Goal: Information Seeking & Learning: Learn about a topic

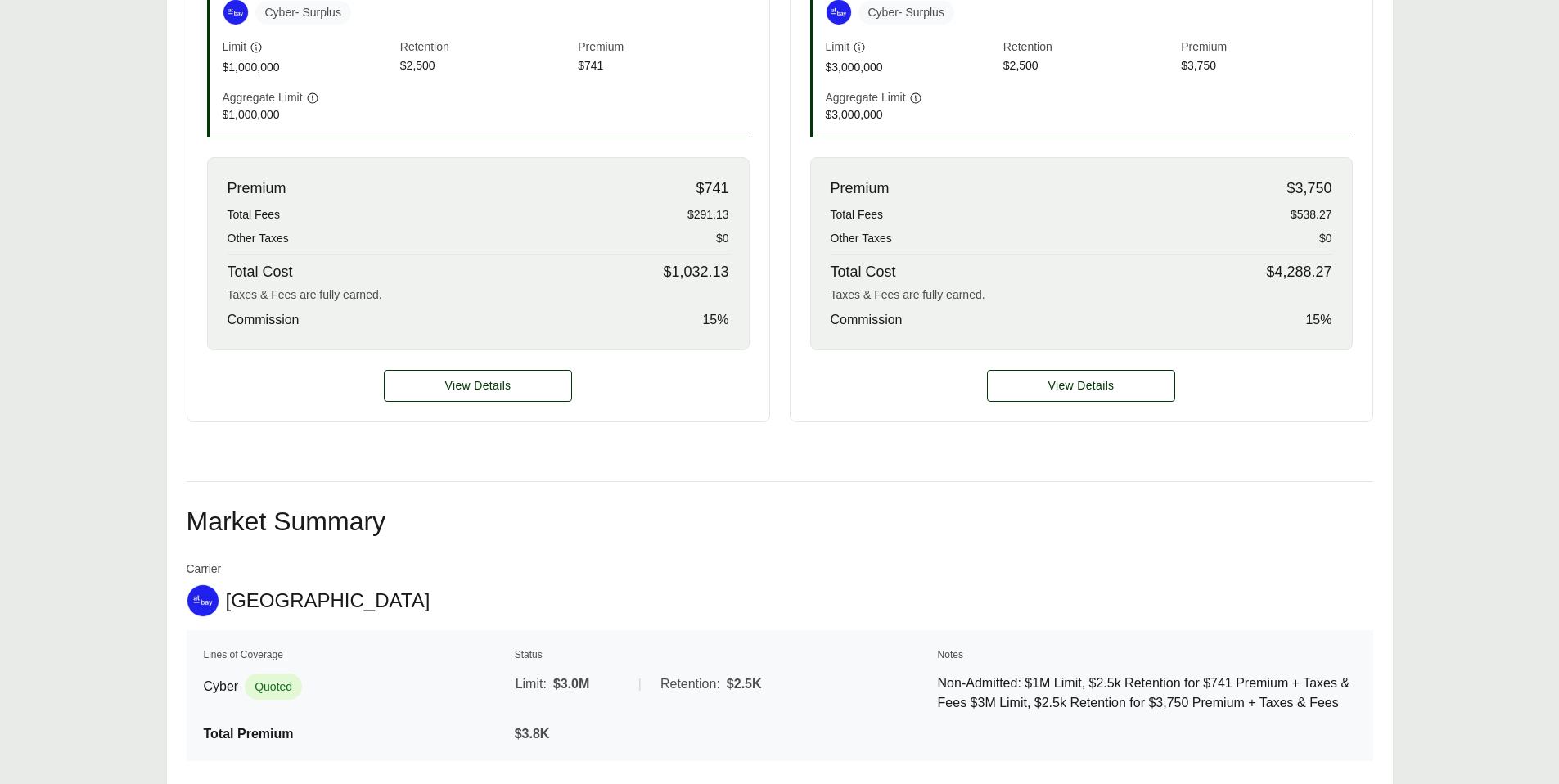
scroll to position [577, 0]
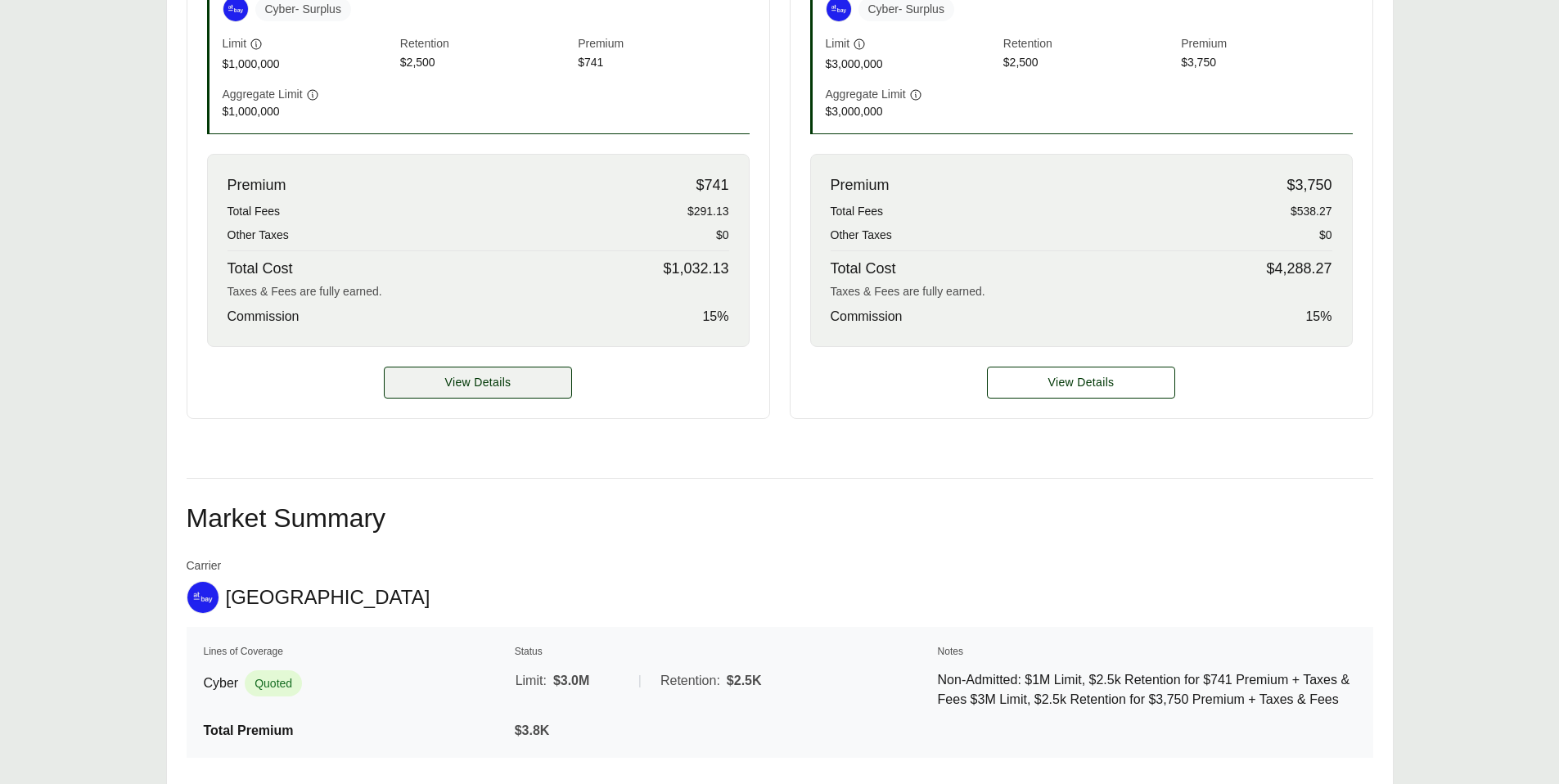
click at [468, 383] on span "View Details" at bounding box center [478, 382] width 66 height 17
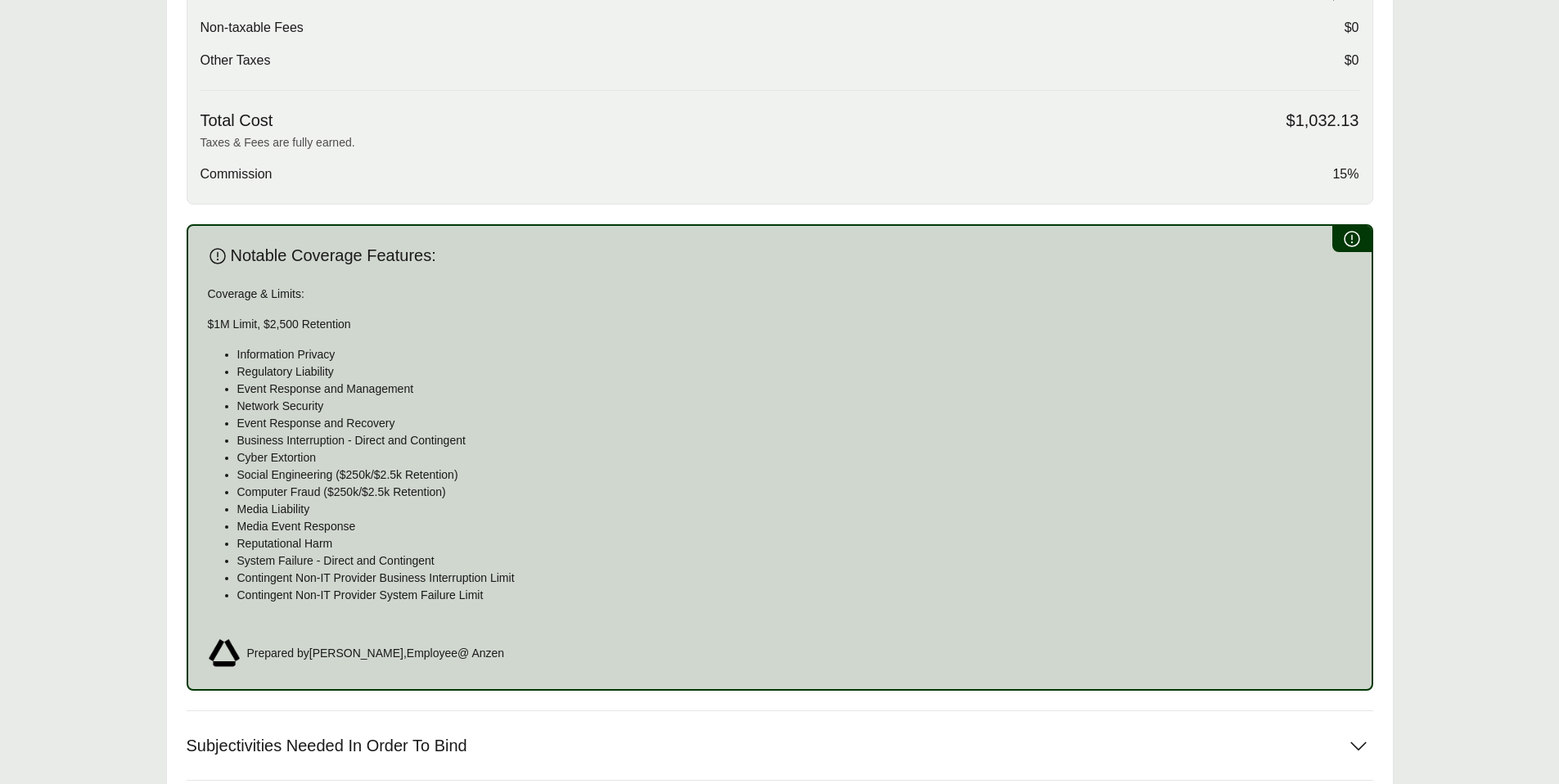
scroll to position [1010, 0]
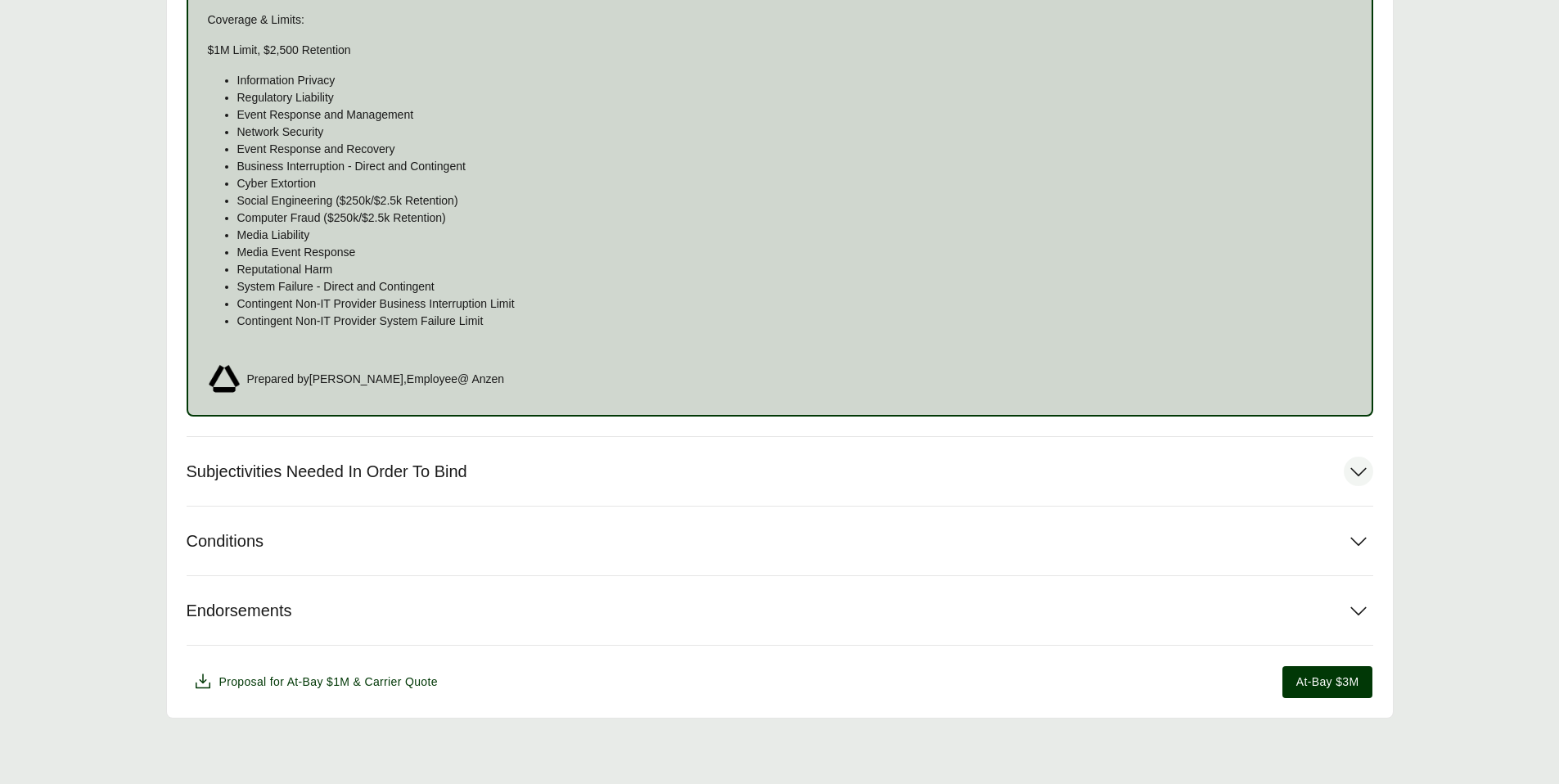
click at [544, 482] on button "Subjectivities Needed In Order To Bind" at bounding box center [780, 471] width 1186 height 69
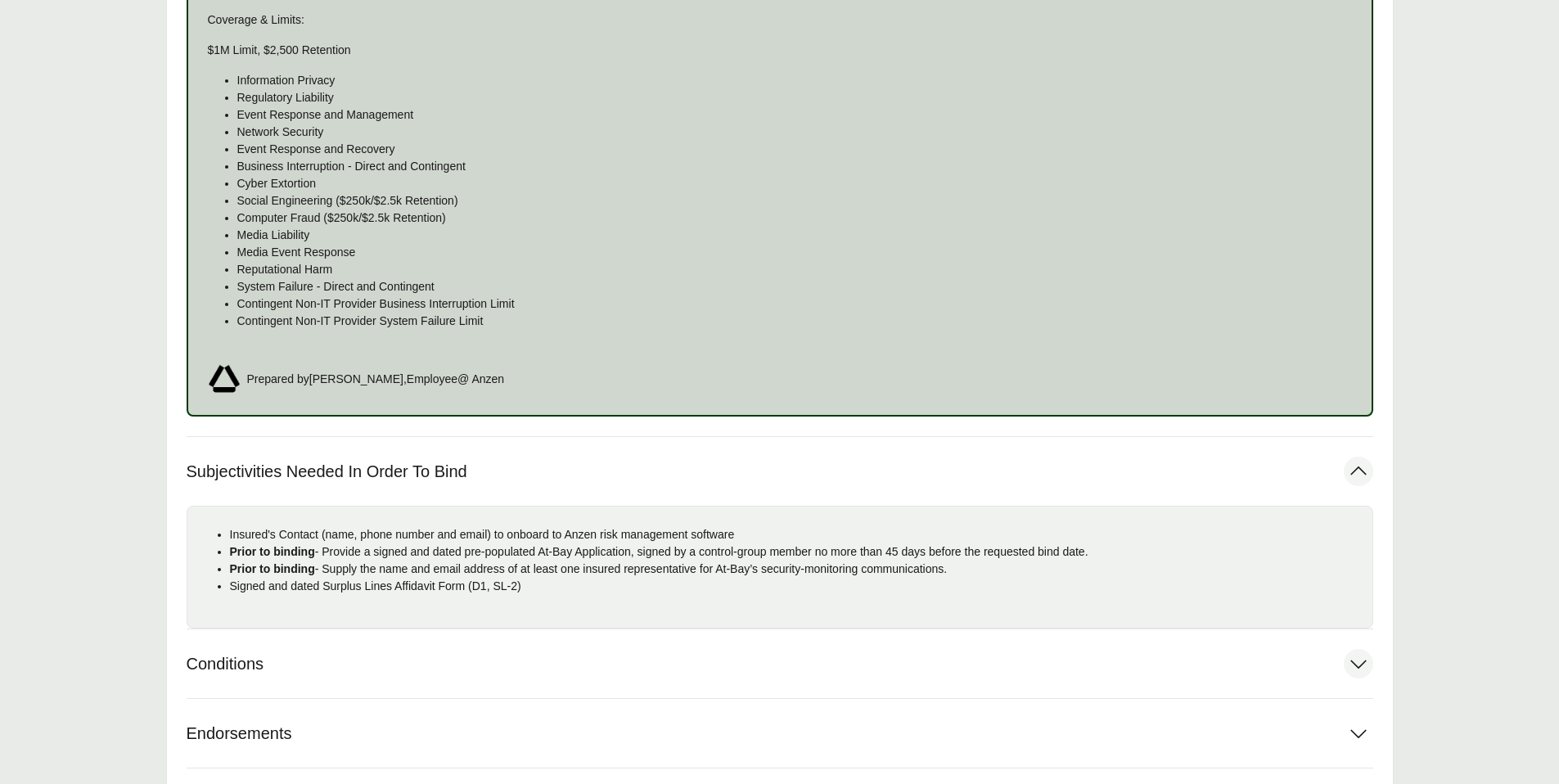
click at [466, 663] on button "Conditions" at bounding box center [780, 663] width 1186 height 69
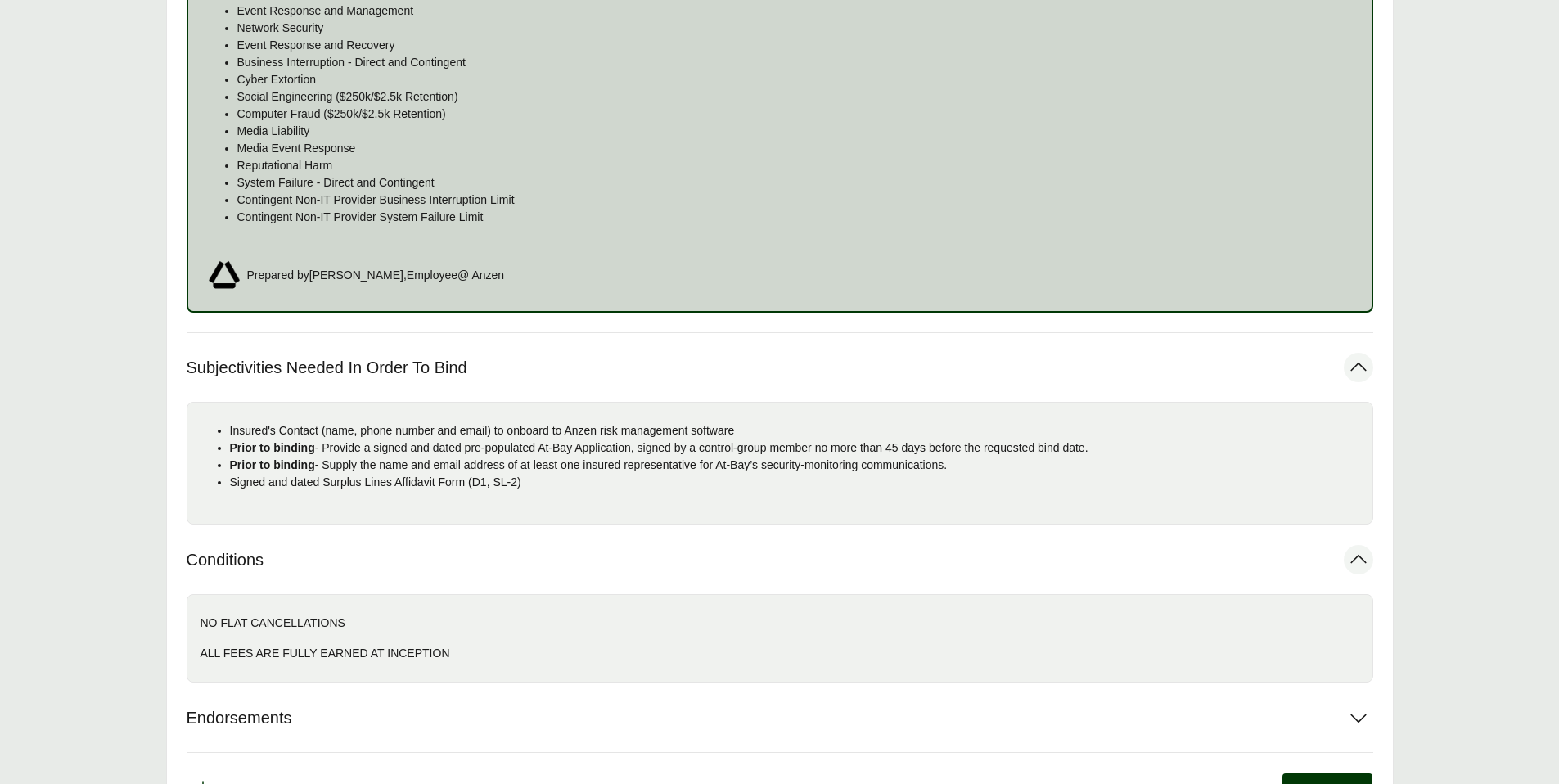
scroll to position [1221, 0]
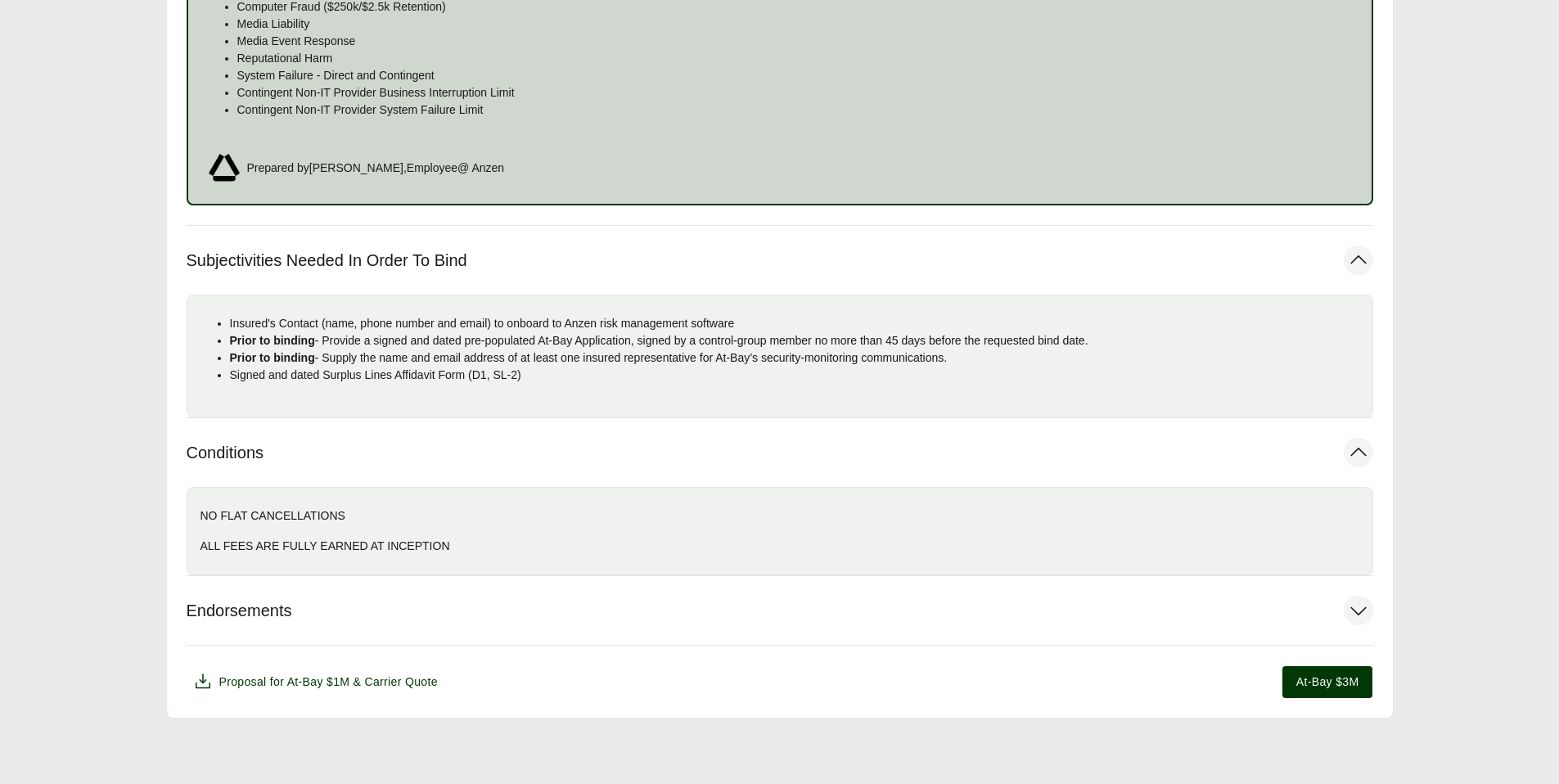
click at [440, 624] on button "Endorsements" at bounding box center [780, 610] width 1186 height 69
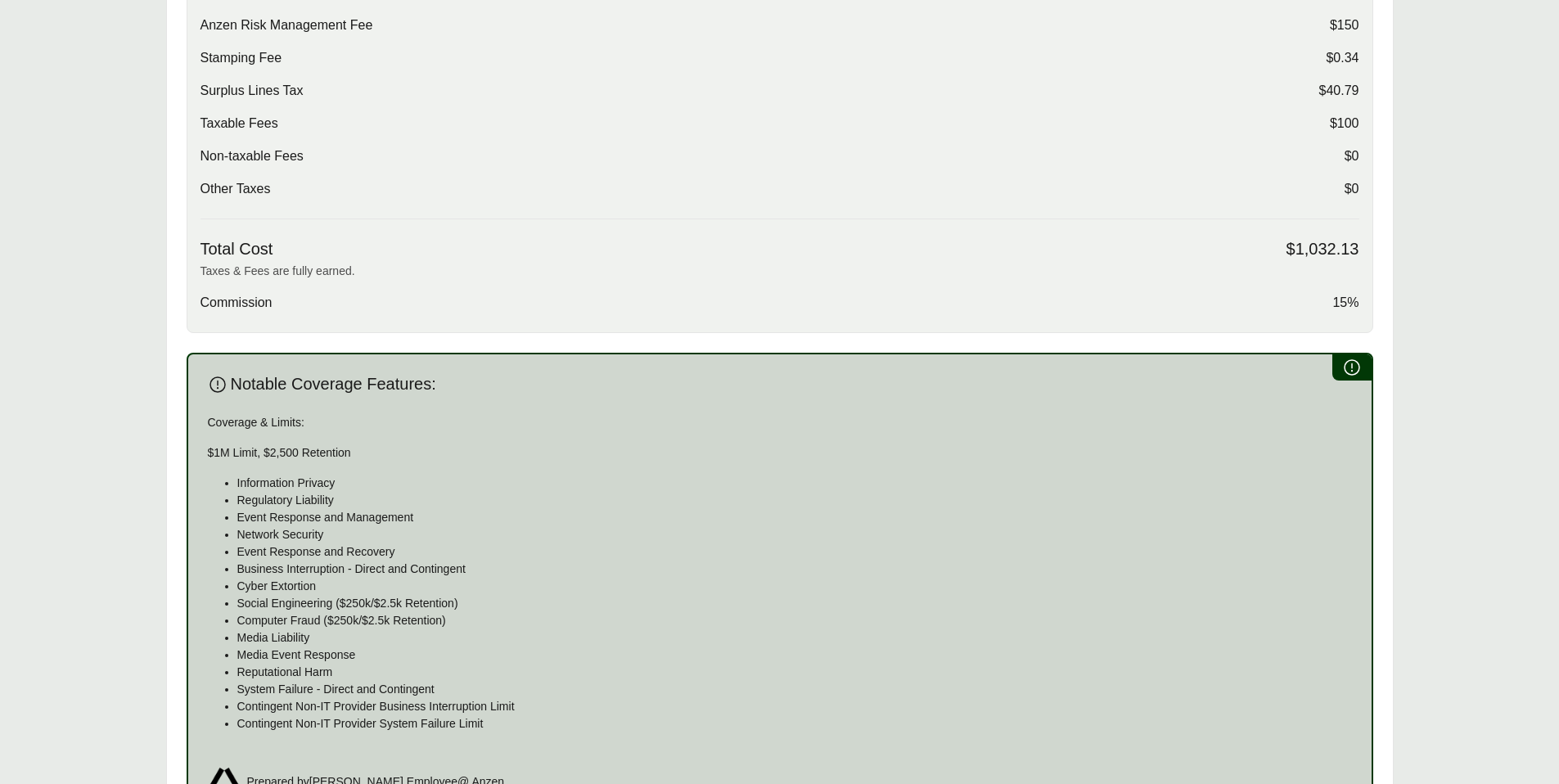
scroll to position [601, 0]
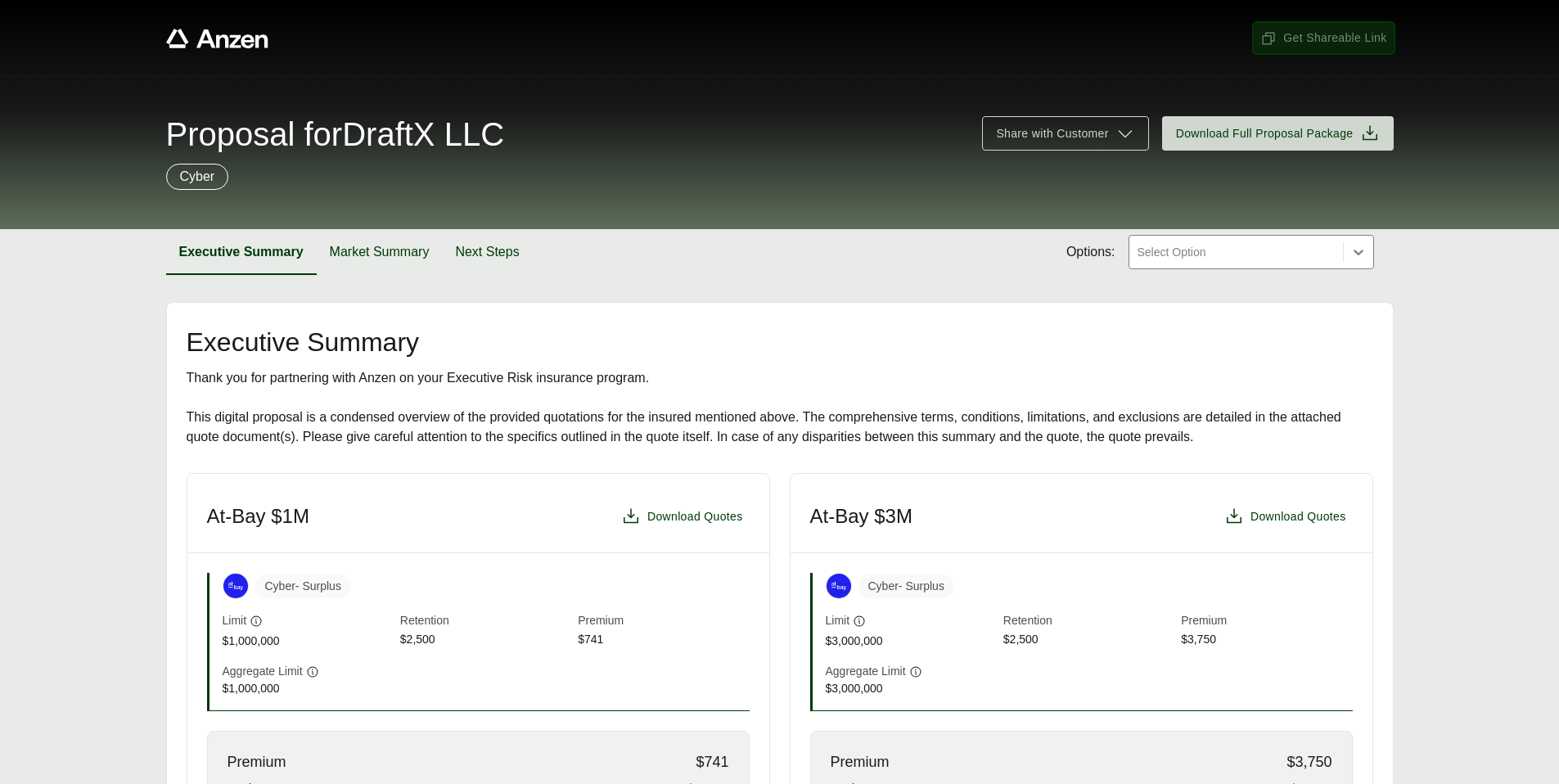
click at [1314, 37] on span "Get Shareable Link" at bounding box center [1324, 38] width 126 height 17
click at [1308, 42] on span "Get Shareable Link" at bounding box center [1324, 38] width 126 height 17
